Goal: Task Accomplishment & Management: Manage account settings

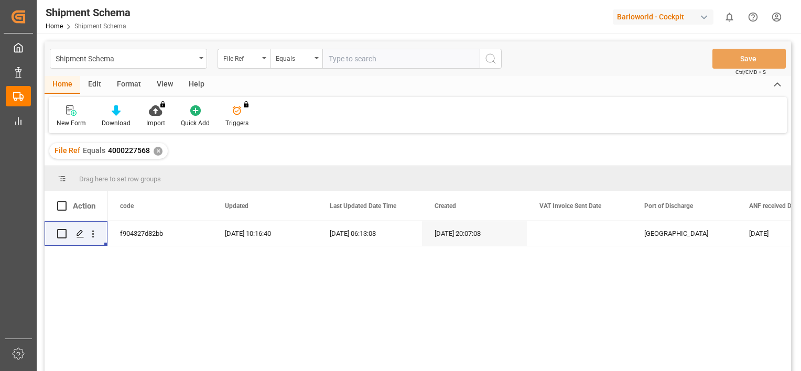
click at [154, 150] on div "✕" at bounding box center [158, 151] width 9 height 9
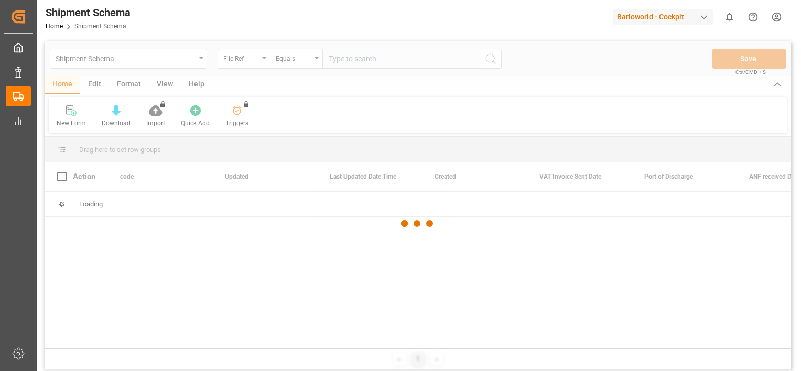
click at [361, 61] on div at bounding box center [418, 223] width 747 height 365
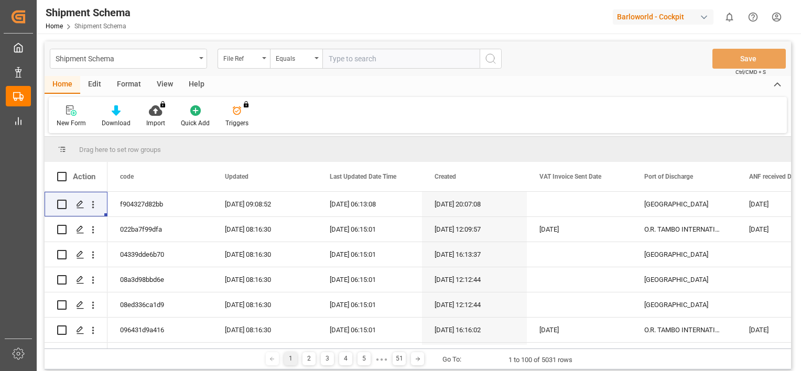
click at [358, 60] on input "text" at bounding box center [400, 59] width 157 height 20
paste input "4000228589"
type input "4000228589"
click at [493, 58] on icon "search button" at bounding box center [490, 58] width 13 height 13
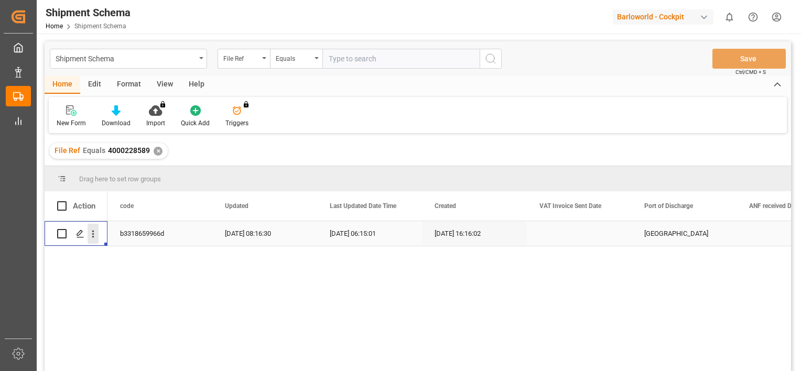
click at [93, 234] on icon "open menu" at bounding box center [93, 234] width 2 height 7
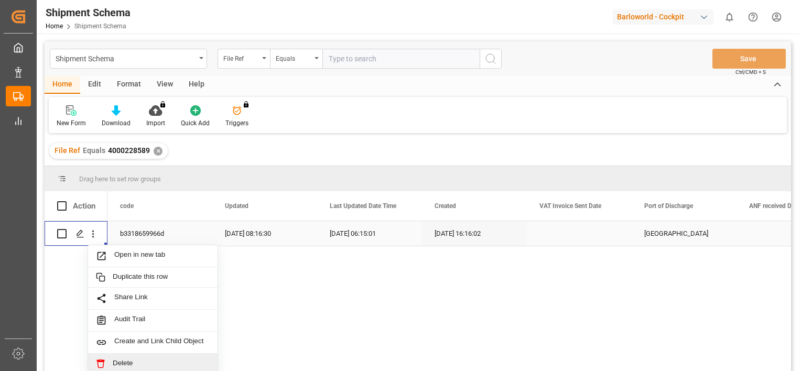
click at [134, 361] on span "Delete" at bounding box center [161, 363] width 97 height 9
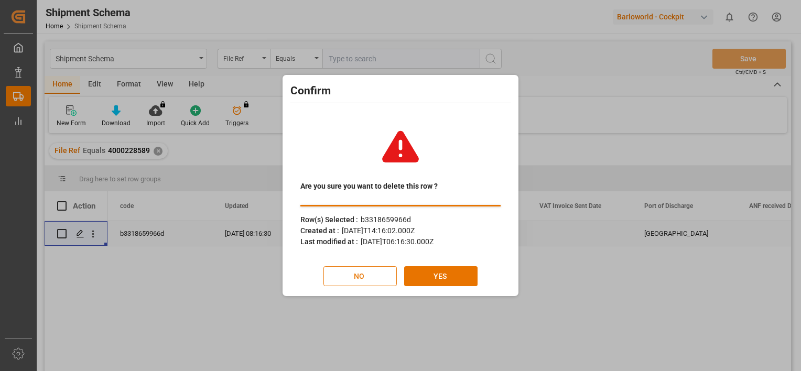
click at [365, 275] on button "NO" at bounding box center [359, 276] width 73 height 20
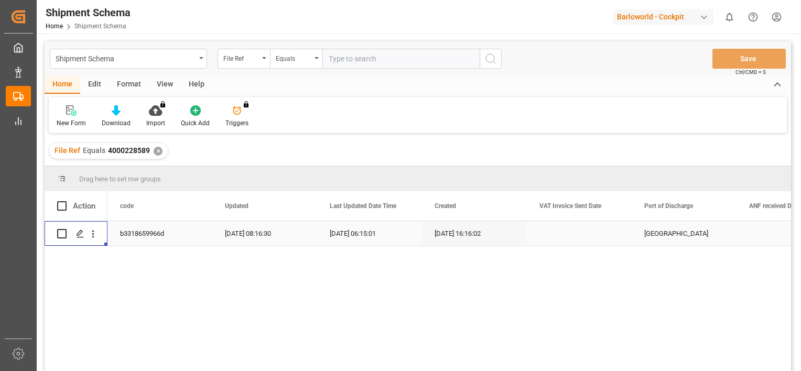
click at [100, 235] on div "Press SPACE to select this row." at bounding box center [93, 234] width 27 height 20
click at [95, 236] on icon "open menu" at bounding box center [93, 234] width 11 height 11
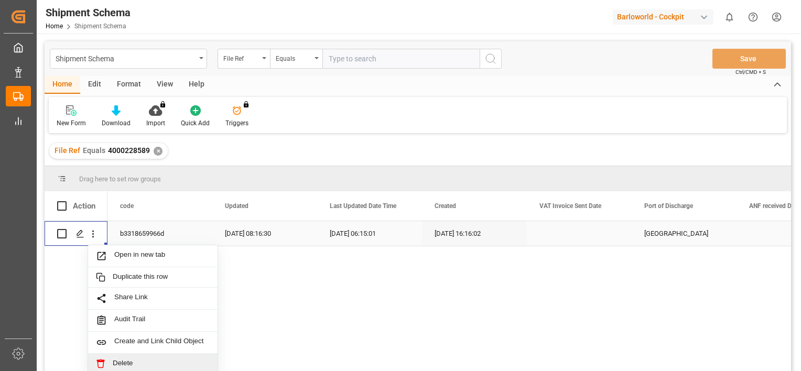
click at [115, 367] on span "Delete" at bounding box center [161, 363] width 97 height 9
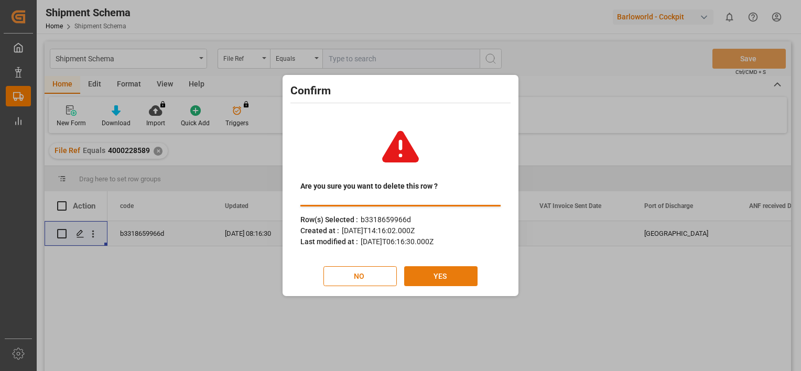
click at [439, 273] on button "YES" at bounding box center [440, 276] width 73 height 20
